Goal: Navigation & Orientation: Understand site structure

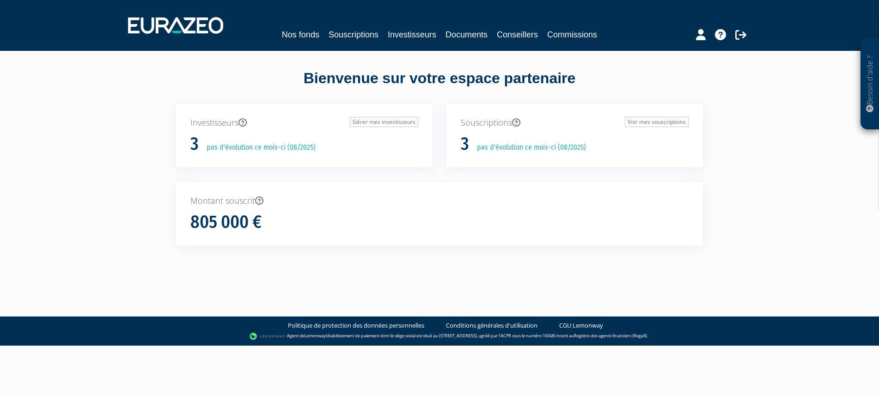
click at [301, 27] on div "Nos fonds Souscriptions Investisseurs Documents Conseillers Commissions" at bounding box center [439, 25] width 637 height 34
click at [300, 35] on link "Nos fonds" at bounding box center [300, 34] width 37 height 13
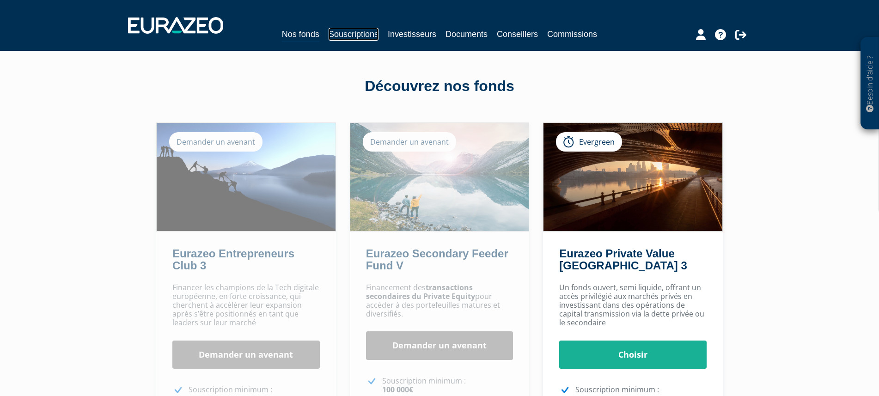
click at [362, 32] on link "Souscriptions" at bounding box center [354, 34] width 50 height 13
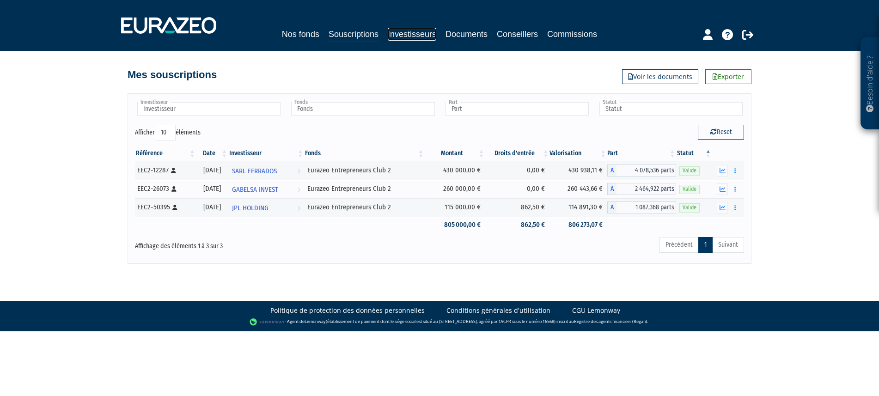
click at [408, 33] on link "Investisseurs" at bounding box center [412, 34] width 49 height 13
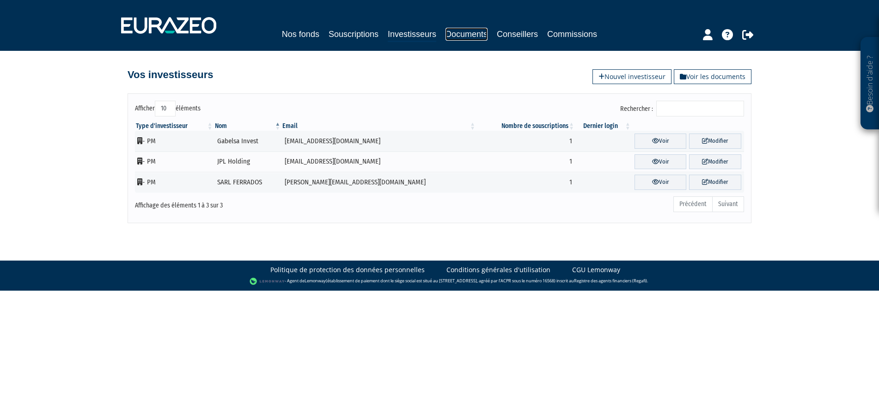
click at [461, 32] on link "Documents" at bounding box center [467, 34] width 42 height 13
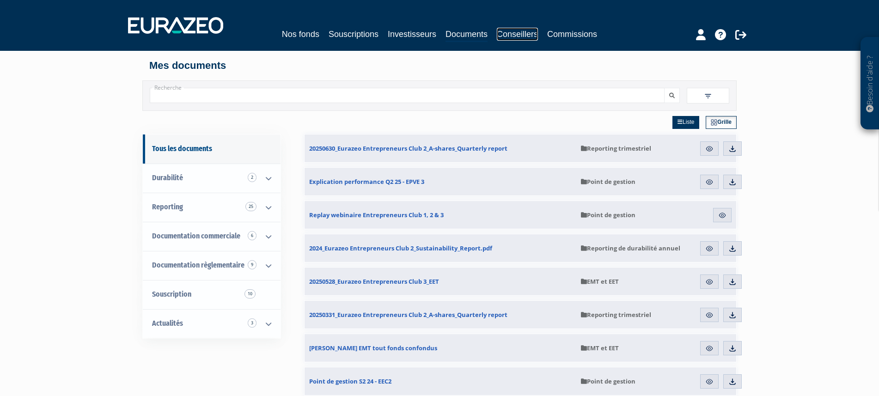
click at [502, 33] on link "Conseillers" at bounding box center [517, 34] width 41 height 13
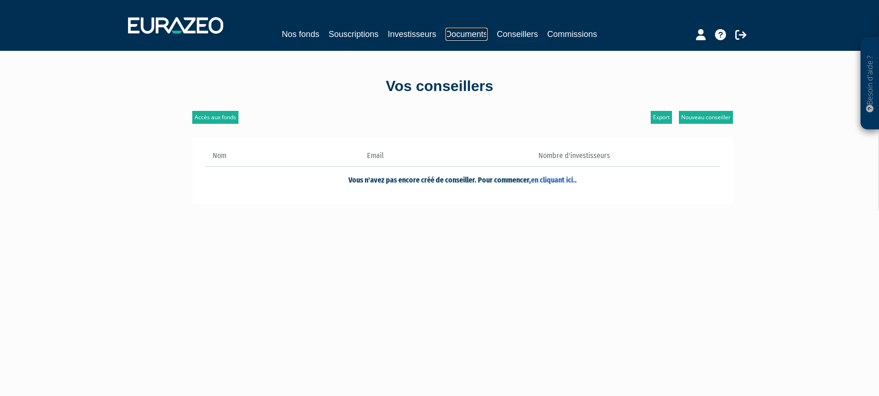
click at [458, 30] on link "Documents" at bounding box center [467, 34] width 42 height 13
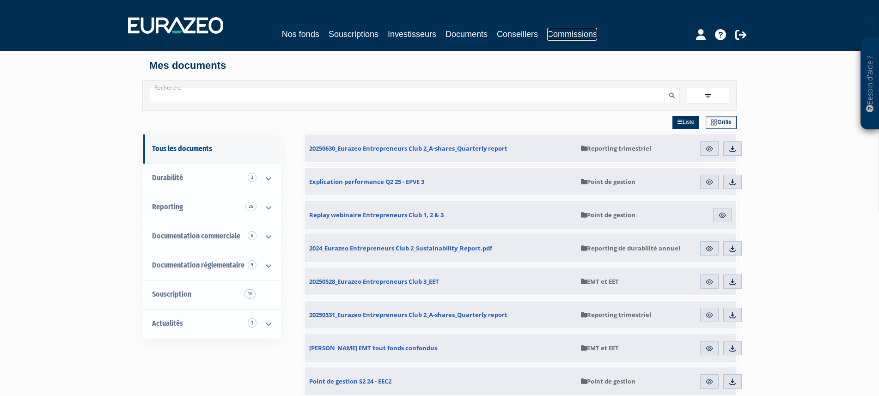
click at [584, 35] on link "Commissions" at bounding box center [572, 34] width 50 height 13
click at [741, 31] on icon at bounding box center [740, 34] width 11 height 11
